Goal: Navigation & Orientation: Find specific page/section

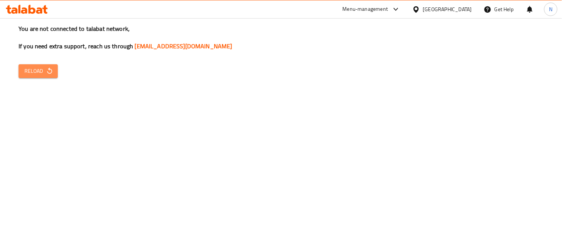
click at [46, 77] on button "Reload" at bounding box center [38, 71] width 39 height 14
click at [49, 71] on icon "button" at bounding box center [49, 70] width 7 height 7
click at [552, 7] on span "N" at bounding box center [551, 9] width 3 height 8
click at [500, 76] on div "Logout" at bounding box center [503, 79] width 88 height 10
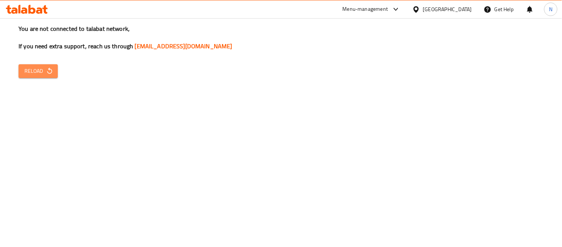
click at [41, 71] on span "Reload" at bounding box center [37, 70] width 27 height 9
click at [54, 63] on div "You are not connected to talabat network, If you need extra support, reach us t…" at bounding box center [281, 123] width 562 height 247
click at [42, 69] on span "Reload" at bounding box center [37, 70] width 27 height 9
click at [54, 73] on button "Reload" at bounding box center [38, 71] width 39 height 14
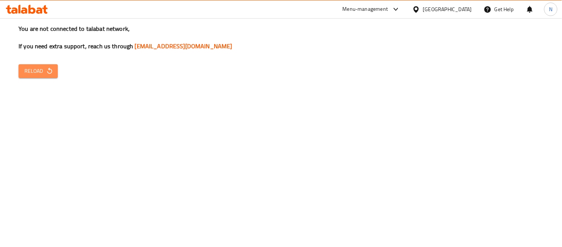
click at [40, 71] on span "Reload" at bounding box center [37, 70] width 27 height 9
click at [386, 12] on div "Menu-management" at bounding box center [366, 9] width 46 height 9
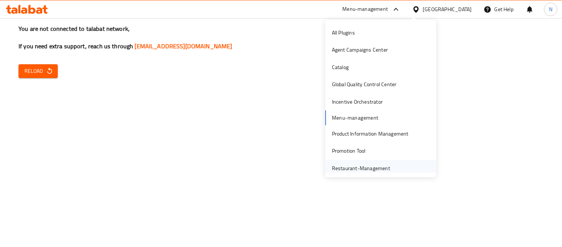
click at [366, 161] on div "Restaurant-Management" at bounding box center [361, 167] width 70 height 17
